Goal: Information Seeking & Learning: Understand process/instructions

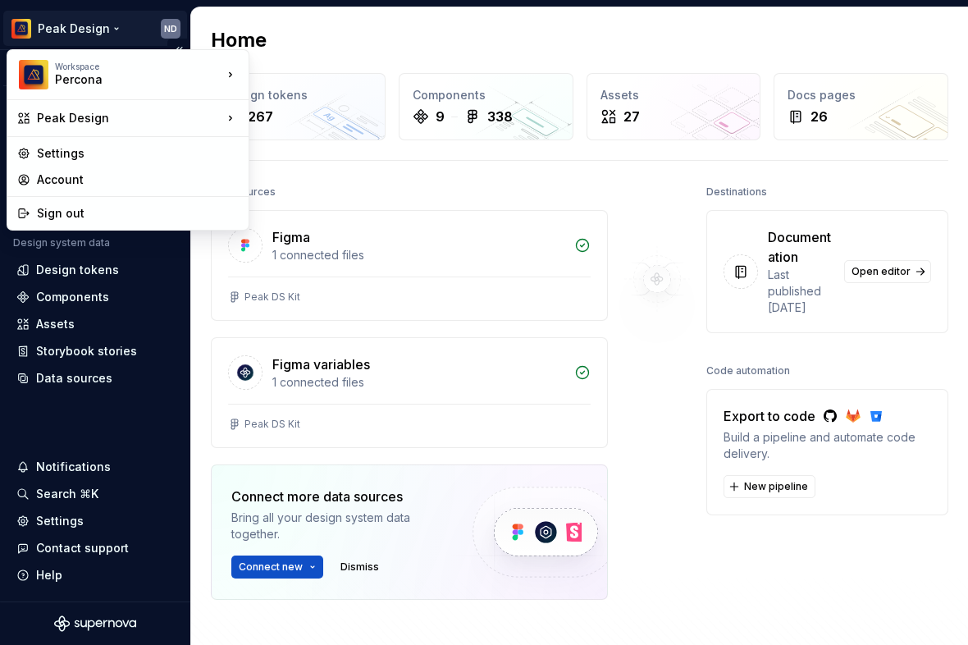
click at [57, 28] on html "Peak Design ND Version Current draft Home Documentation Analytics Code automati…" at bounding box center [484, 322] width 968 height 645
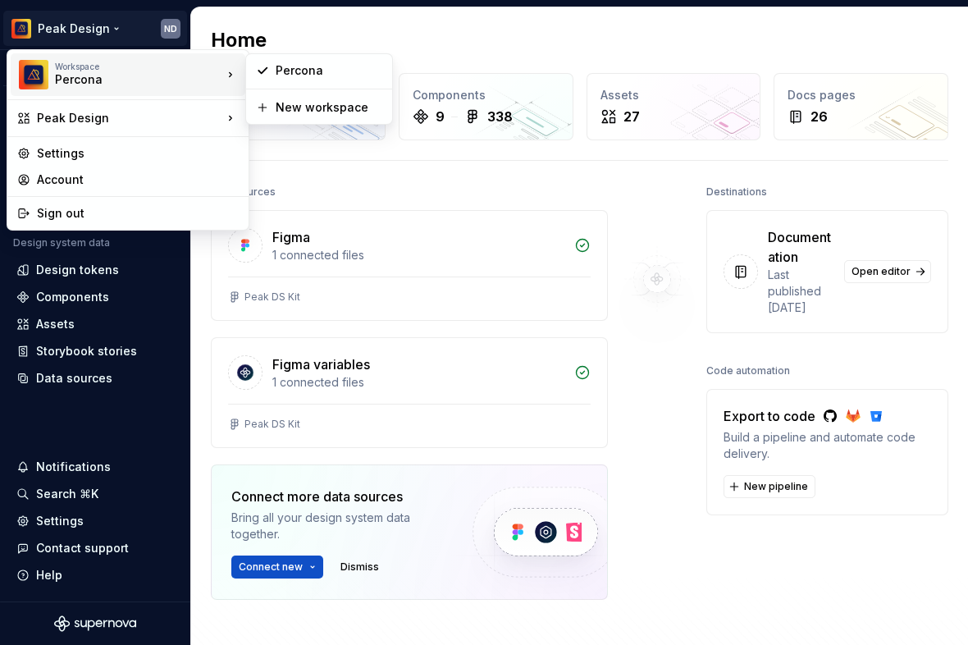
click at [107, 73] on div "Percona" at bounding box center [124, 79] width 139 height 16
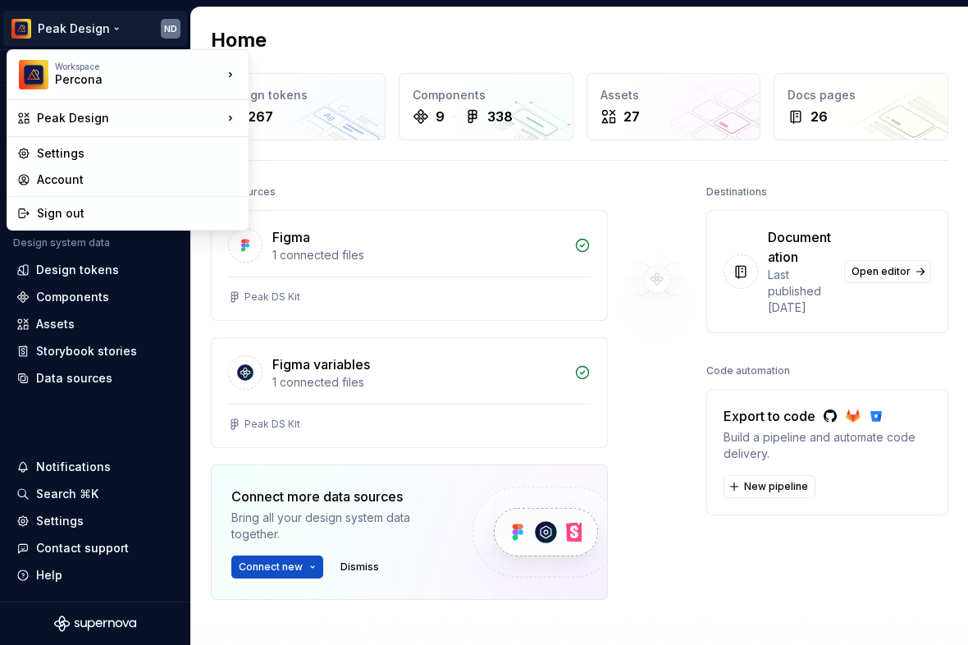
click at [138, 34] on html "Peak Design ND Version Current draft Home Documentation Analytics Code automati…" at bounding box center [484, 322] width 968 height 645
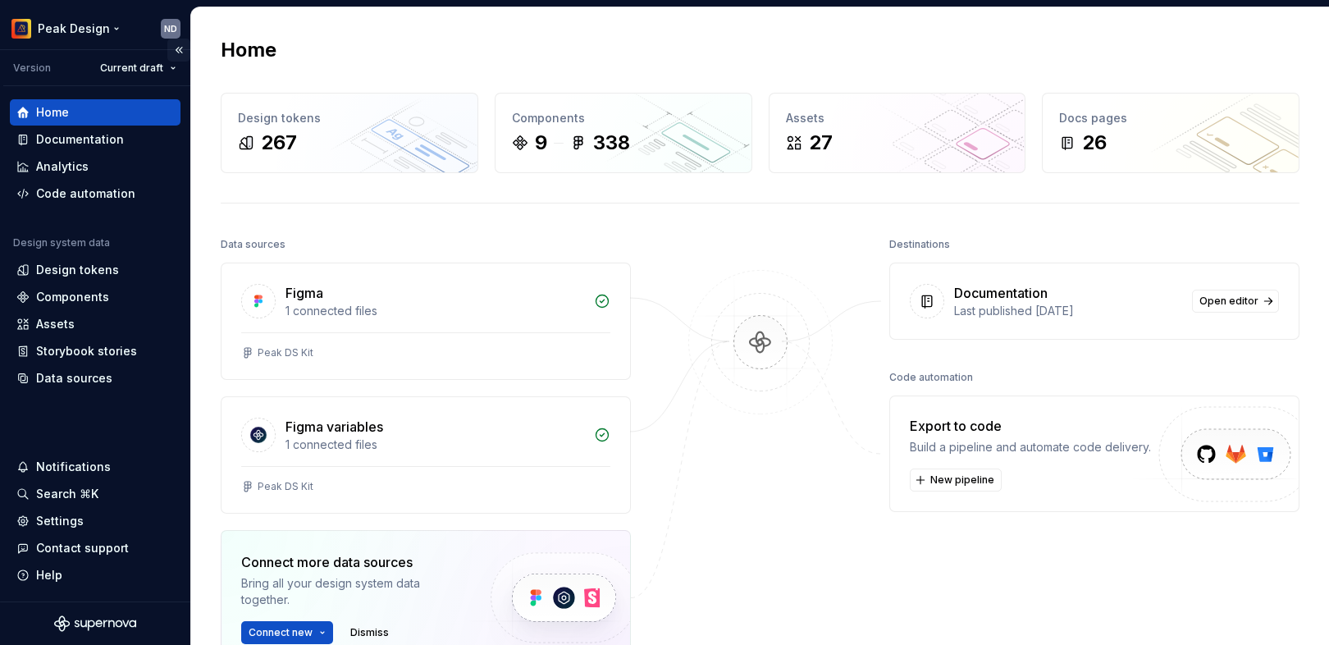
click at [181, 39] on button "Collapse sidebar" at bounding box center [178, 50] width 23 height 23
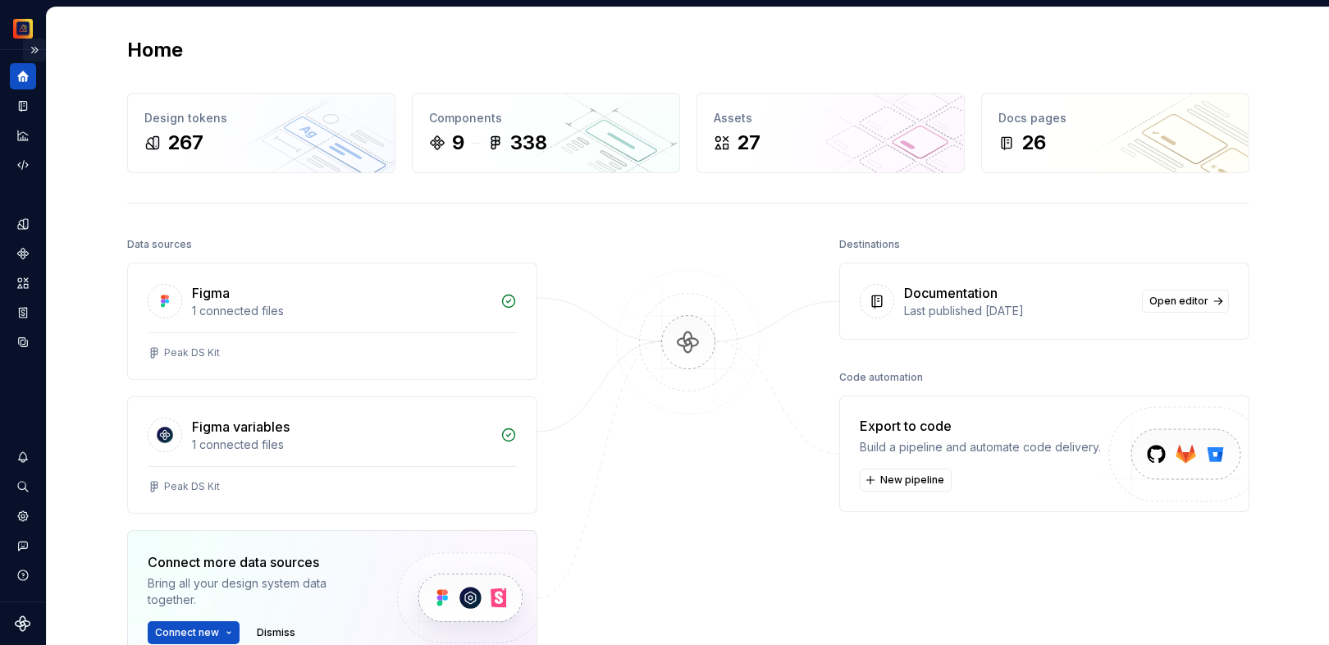
click at [36, 44] on button "Expand sidebar" at bounding box center [34, 50] width 23 height 23
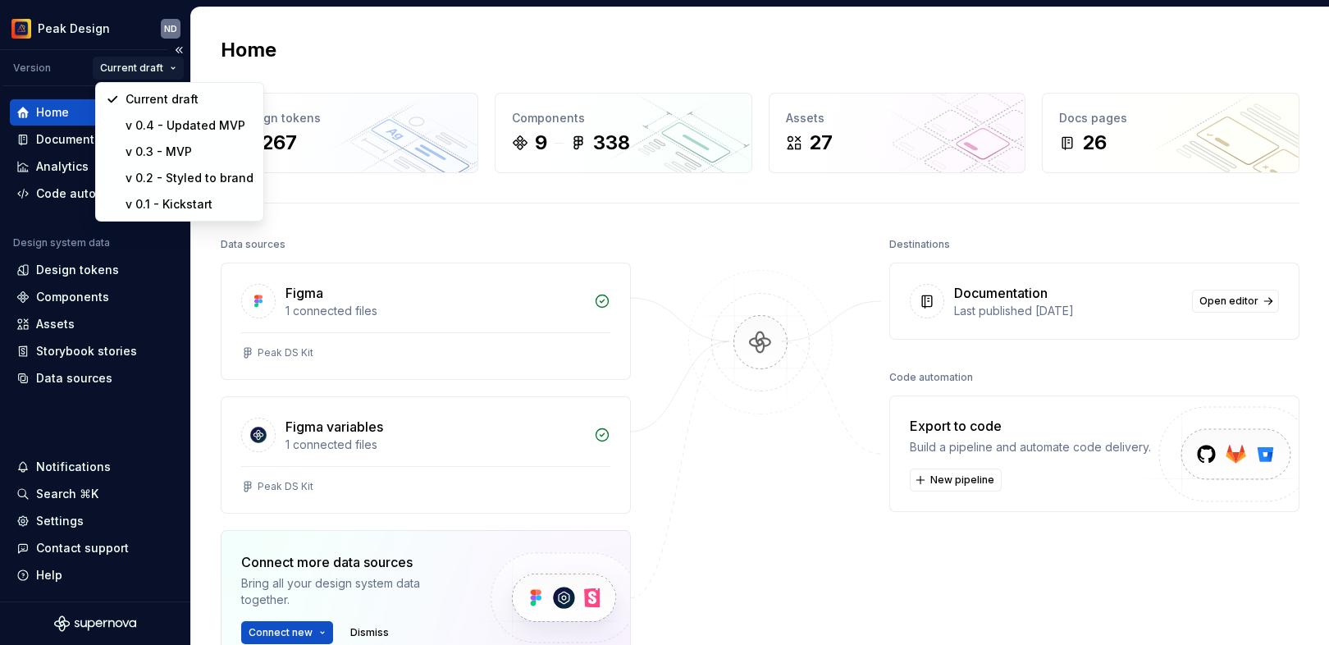
click at [147, 71] on html "Peak Design ND Version Current draft Home Documentation Analytics Code automati…" at bounding box center [664, 322] width 1329 height 645
click at [164, 25] on html "Peak Design ND Version Current draft Home Documentation Analytics Code automati…" at bounding box center [664, 322] width 1329 height 645
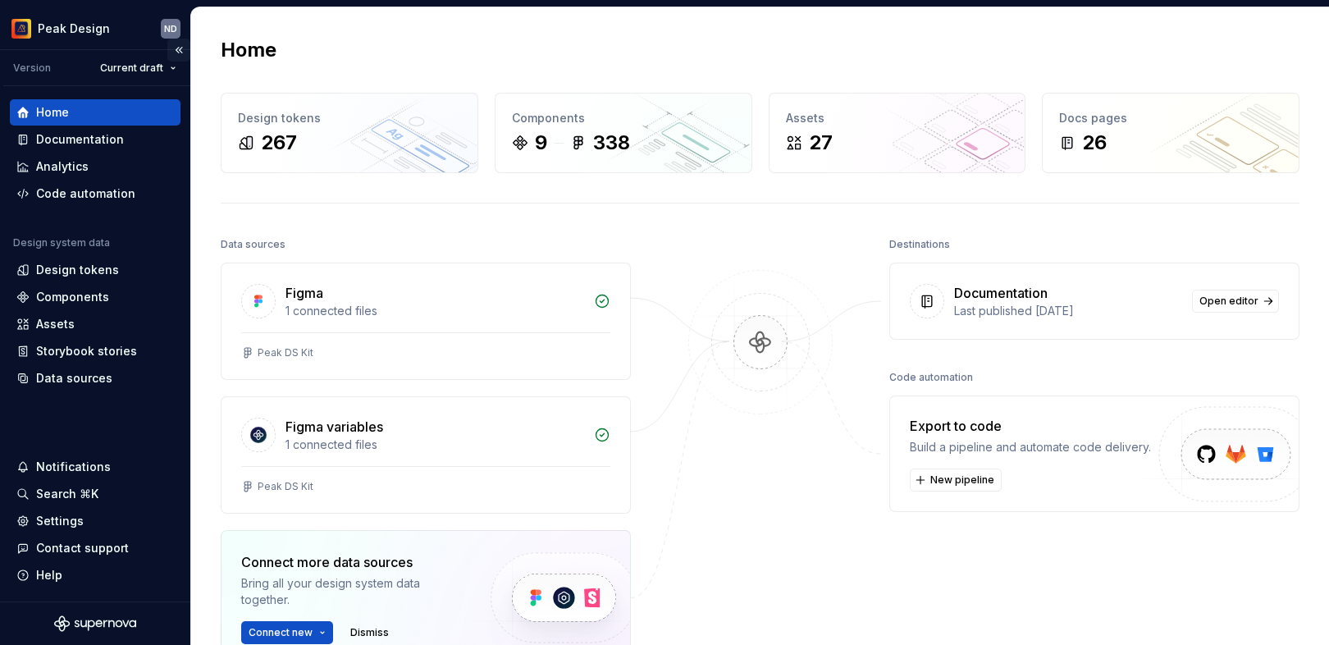
click at [181, 40] on button "Collapse sidebar" at bounding box center [178, 50] width 23 height 23
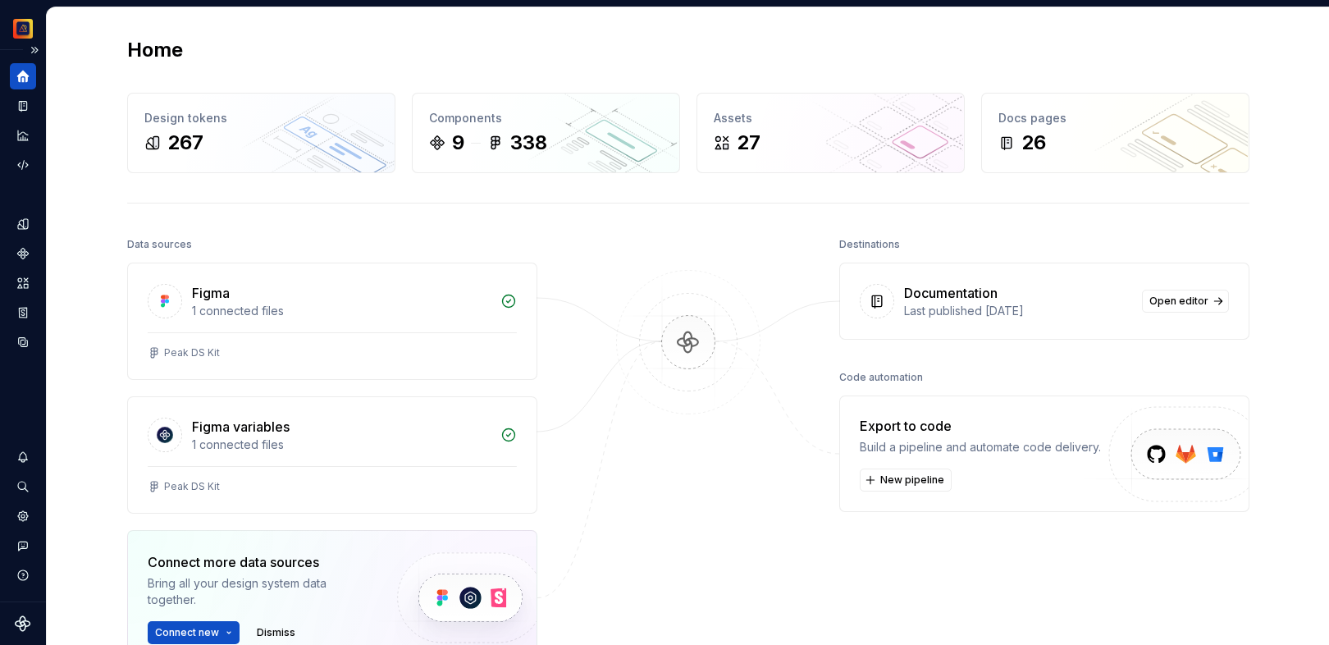
click at [20, 78] on icon "Home" at bounding box center [23, 77] width 12 height 12
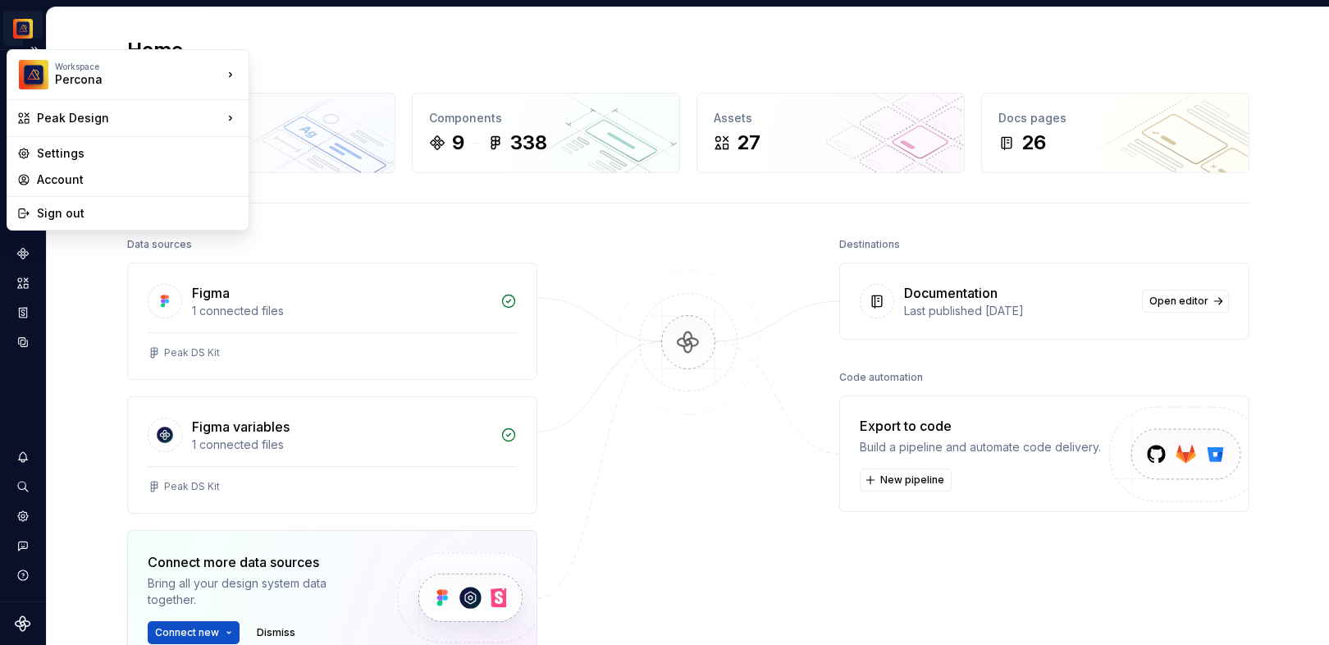
click at [36, 34] on html "Peak Design ND Design system data Home Design tokens 267 Components 9 338 Asset…" at bounding box center [664, 322] width 1329 height 645
click at [41, 119] on div "Peak Design" at bounding box center [129, 118] width 185 height 16
click at [41, 30] on html "Peak Design ND Design system data Home Design tokens 267 Components 9 338 Asset…" at bounding box center [664, 322] width 1329 height 645
click at [25, 32] on html "Peak Design ND Design system data Home Design tokens 267 Components 9 338 Asset…" at bounding box center [664, 322] width 1329 height 645
click at [41, 33] on html "Peak Design ND Design system data Home Design tokens 267 Components 9 338 Asset…" at bounding box center [664, 322] width 1329 height 645
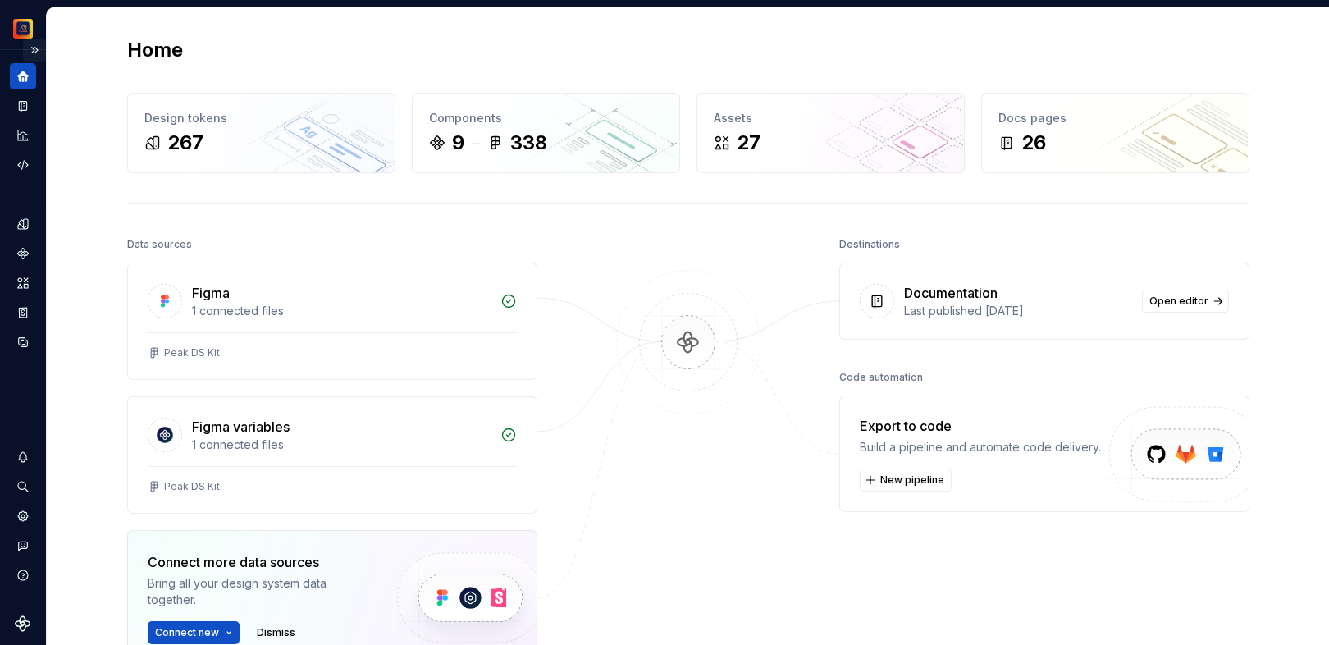
click at [38, 48] on button "Expand sidebar" at bounding box center [34, 50] width 23 height 23
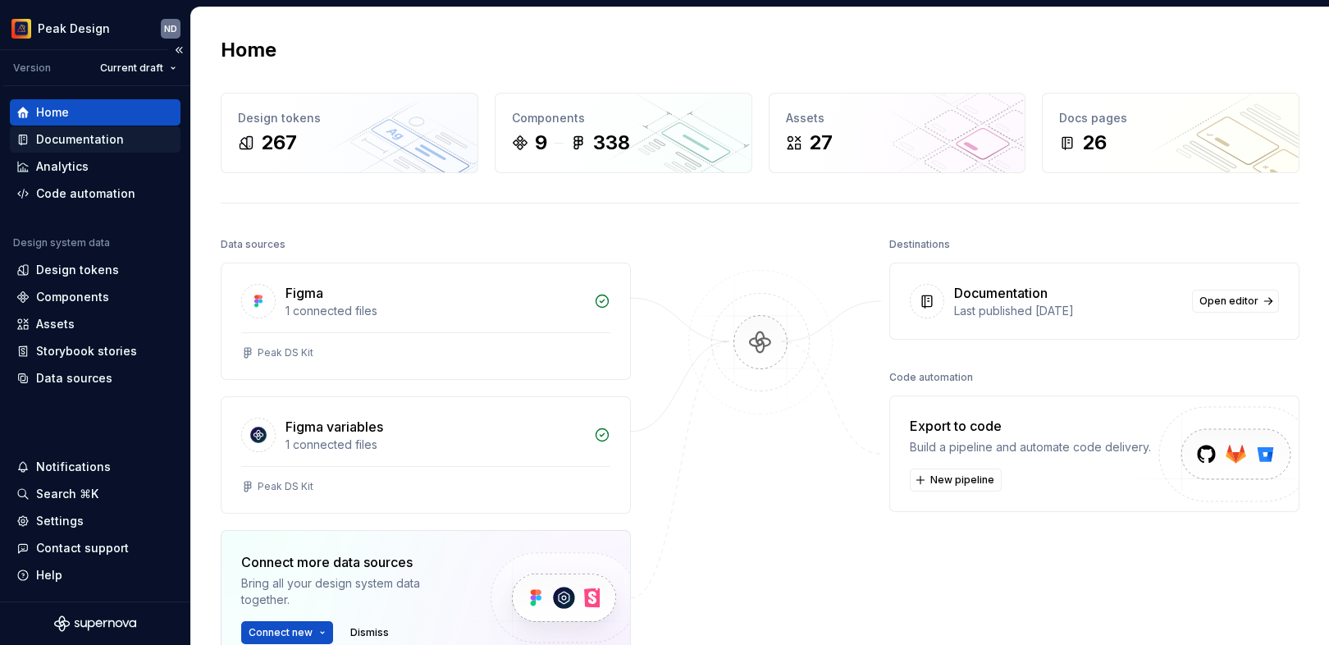
click at [56, 139] on div "Documentation" at bounding box center [80, 139] width 88 height 16
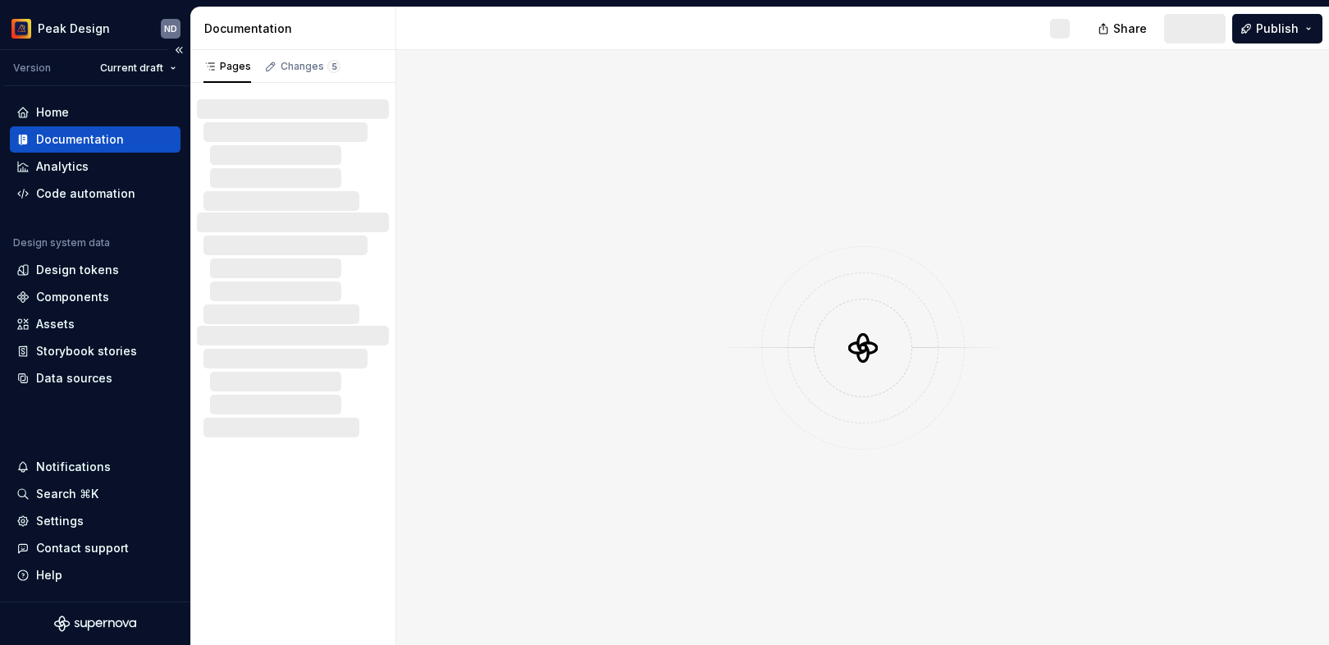
click at [57, 138] on div "Documentation" at bounding box center [80, 139] width 88 height 16
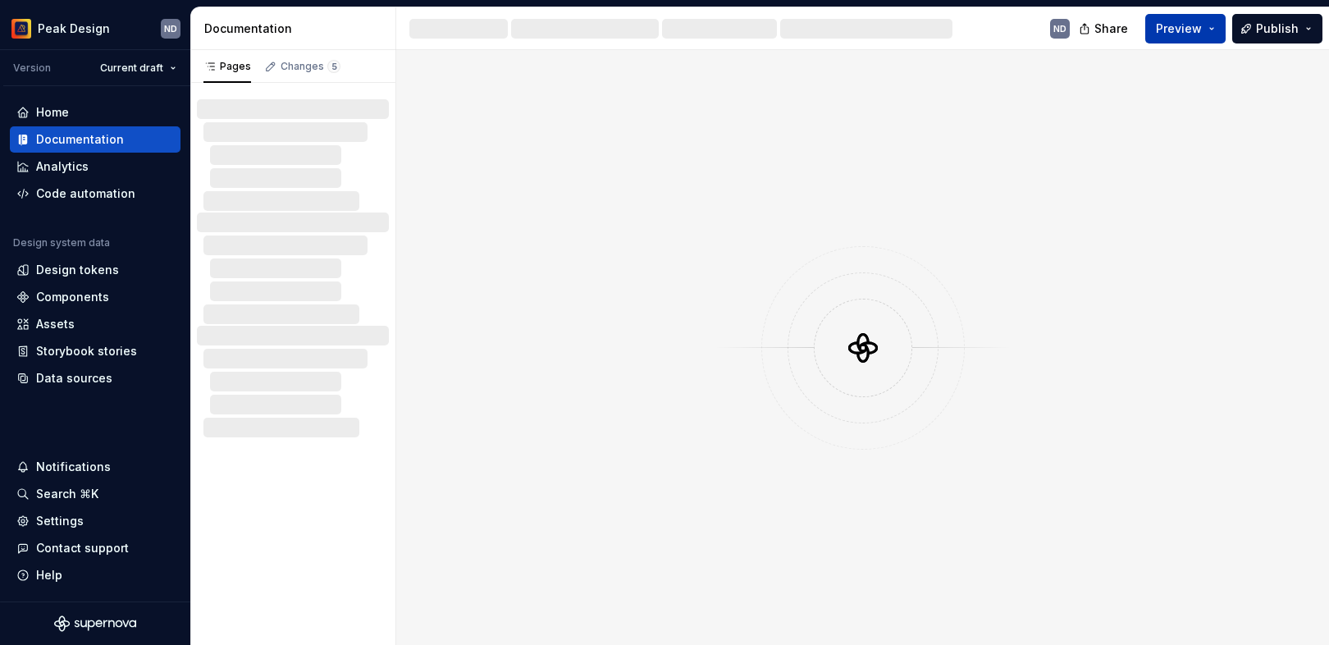
click at [967, 32] on span "Preview" at bounding box center [1179, 29] width 46 height 16
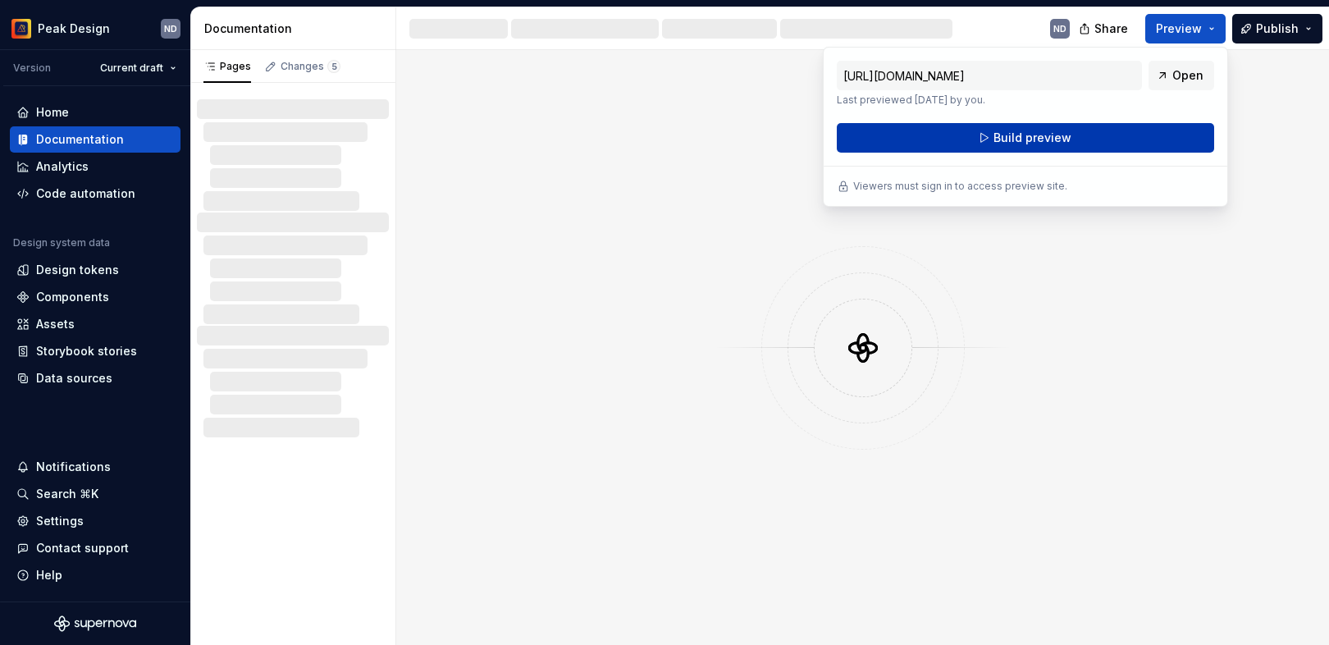
click at [967, 135] on span "Build preview" at bounding box center [1032, 138] width 78 height 16
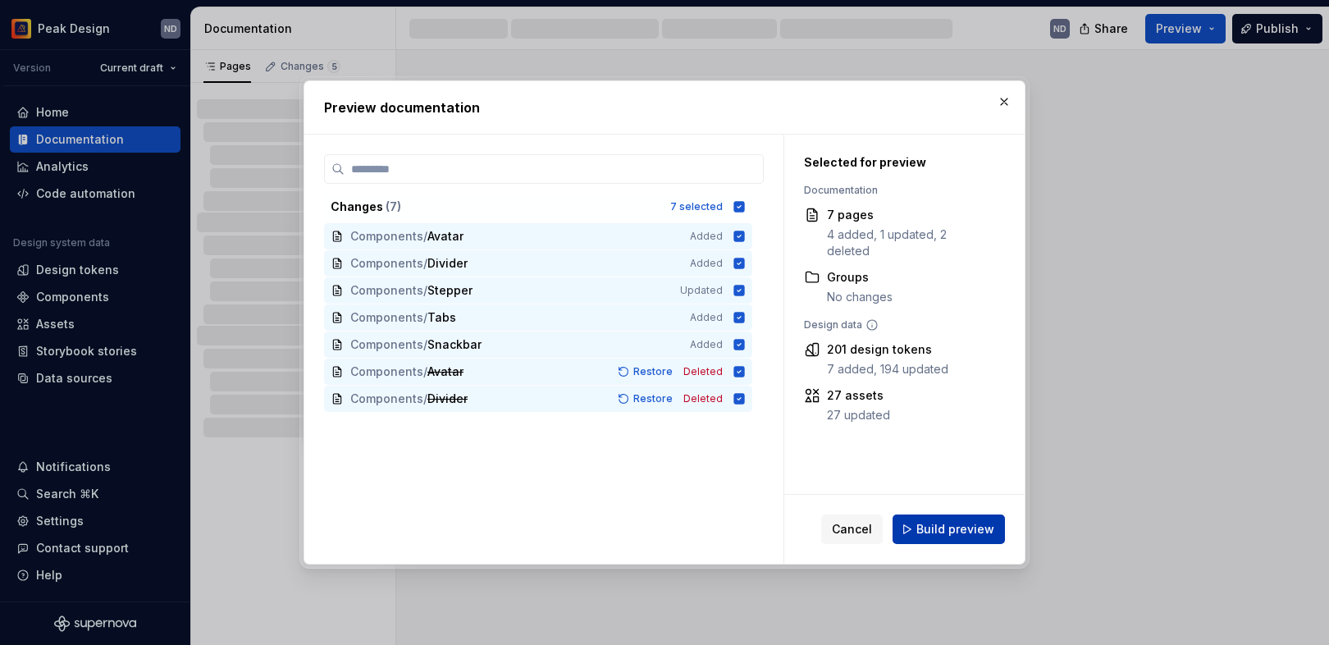
click at [963, 528] on span "Build preview" at bounding box center [955, 529] width 78 height 16
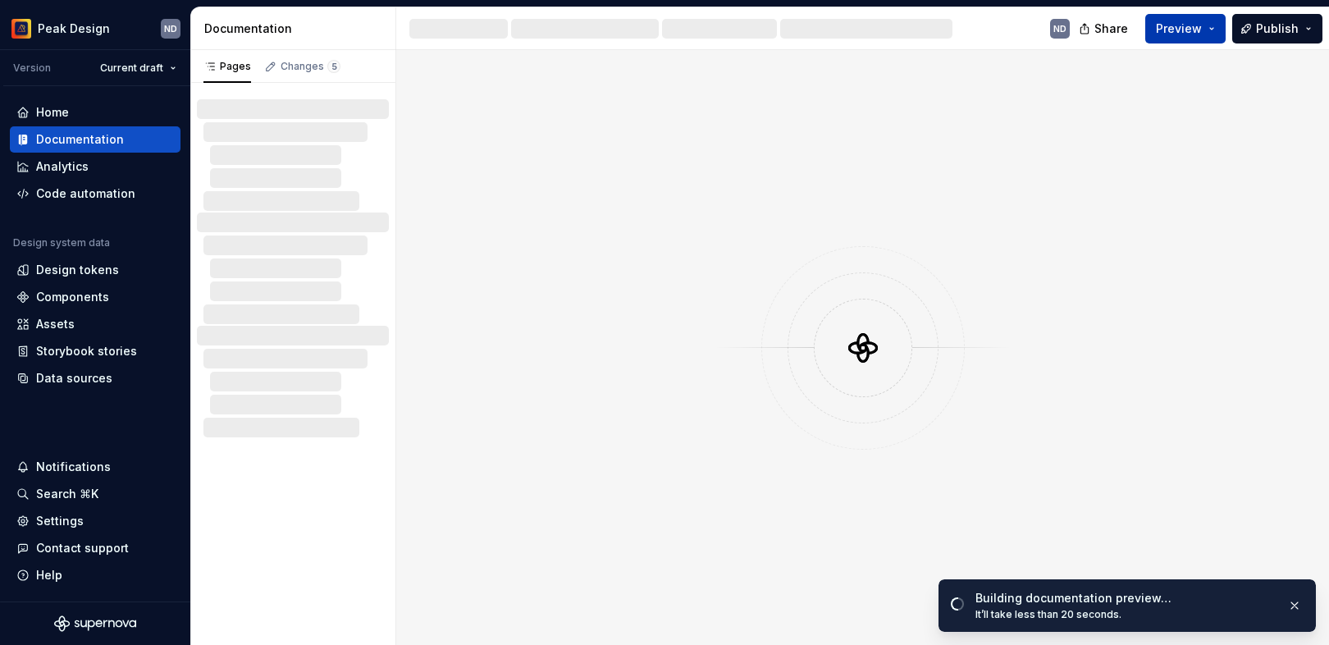
click at [967, 29] on button "Preview" at bounding box center [1185, 29] width 80 height 30
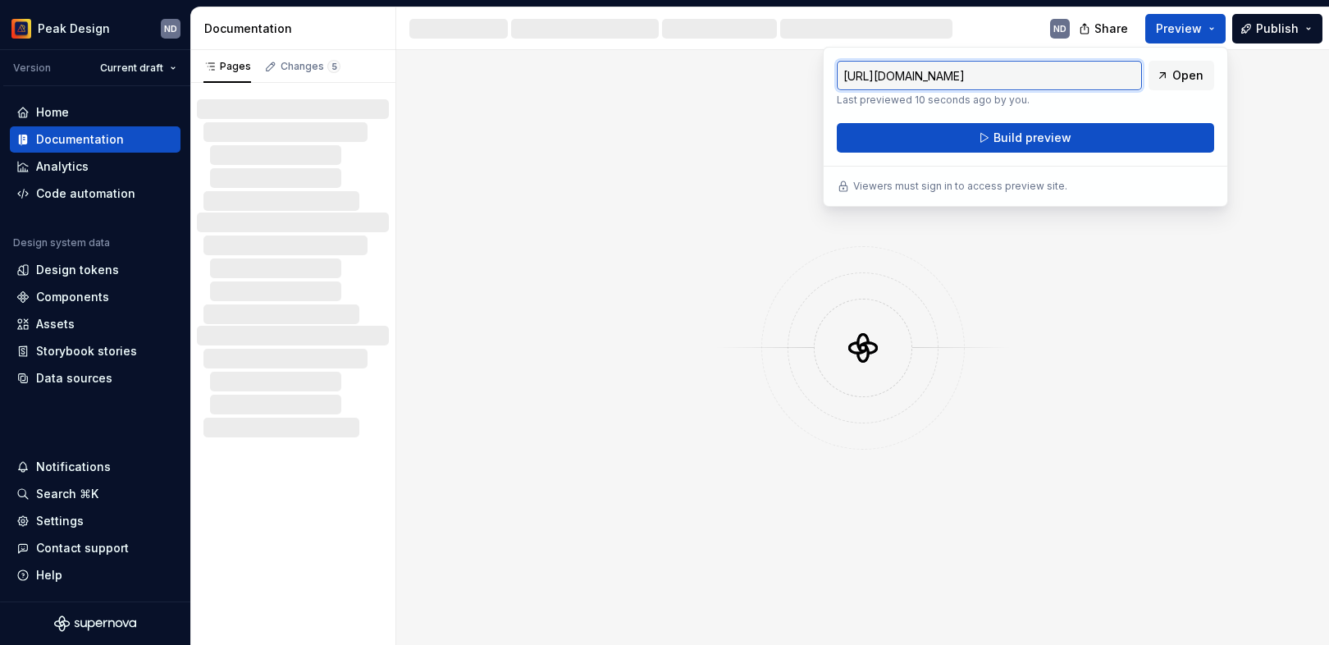
click at [967, 225] on div at bounding box center [862, 347] width 933 height 595
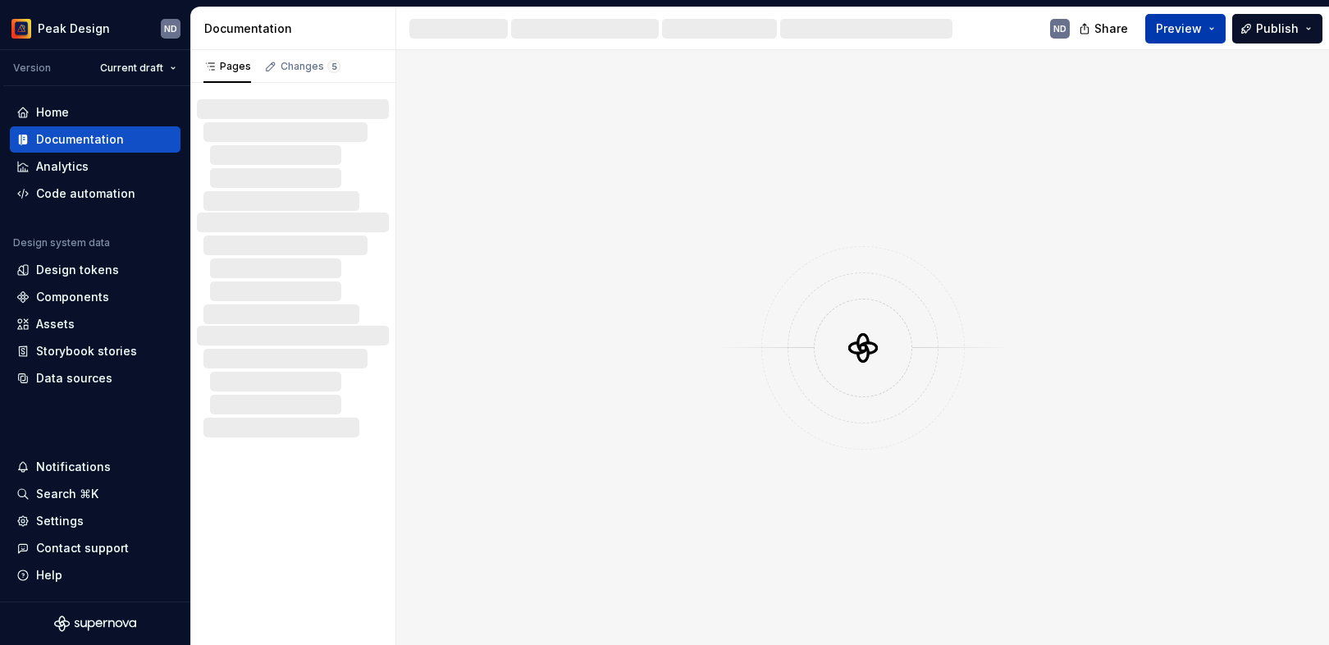
click at [967, 22] on span "Preview" at bounding box center [1179, 29] width 46 height 16
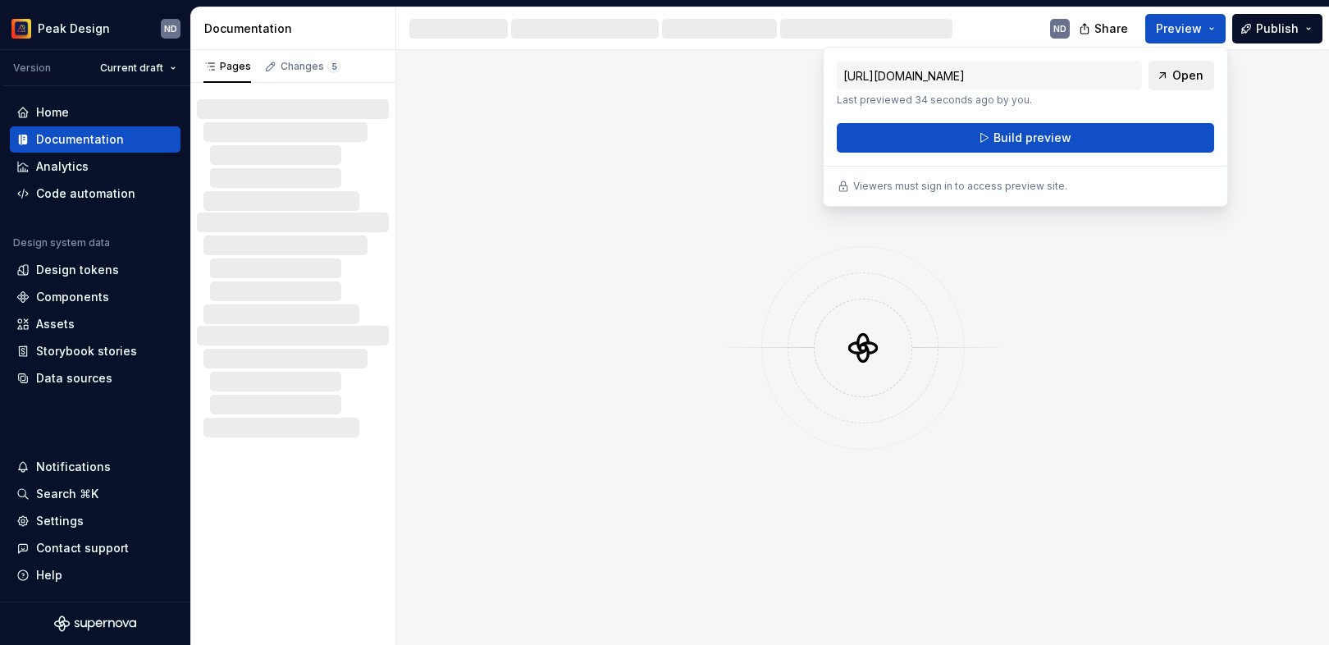
click at [967, 80] on link "Open" at bounding box center [1181, 76] width 66 height 30
